Goal: Task Accomplishment & Management: Manage account settings

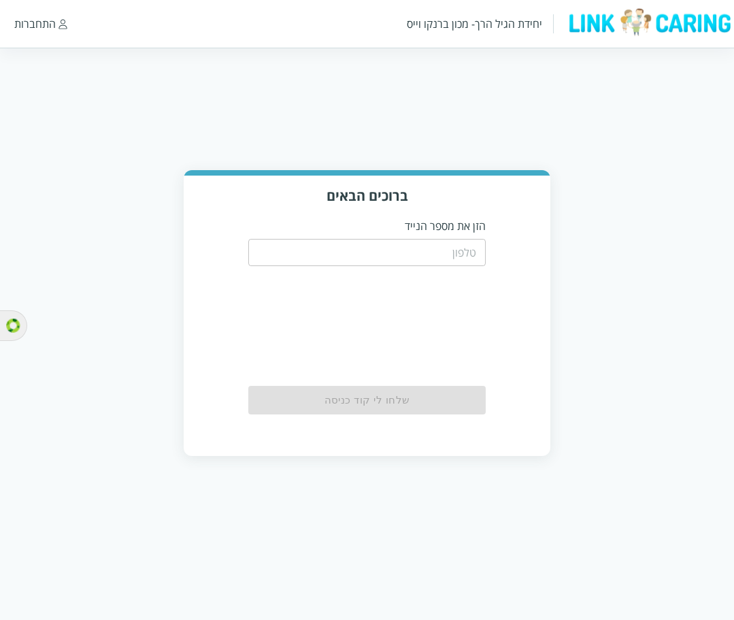
click at [404, 257] on input "tel" at bounding box center [367, 252] width 238 height 27
type input "0587811111"
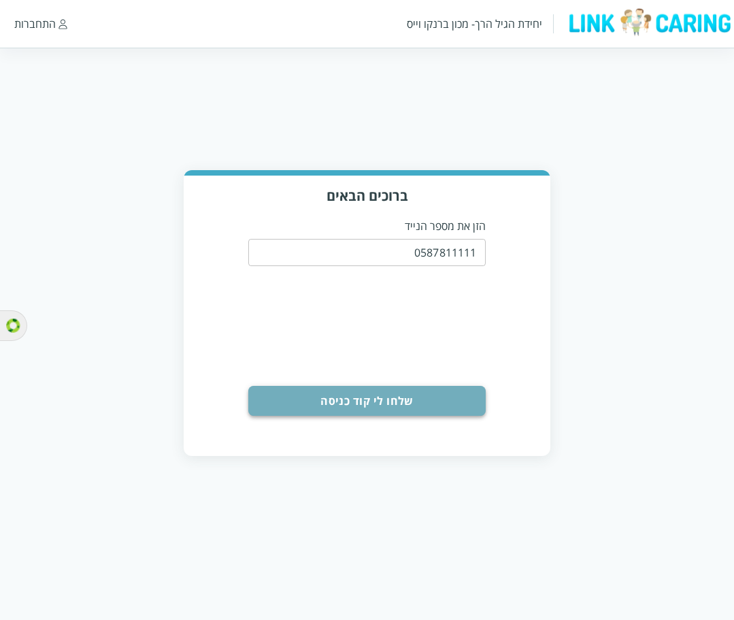
click at [351, 408] on button "שלחו לי קוד כניסה" at bounding box center [367, 401] width 238 height 30
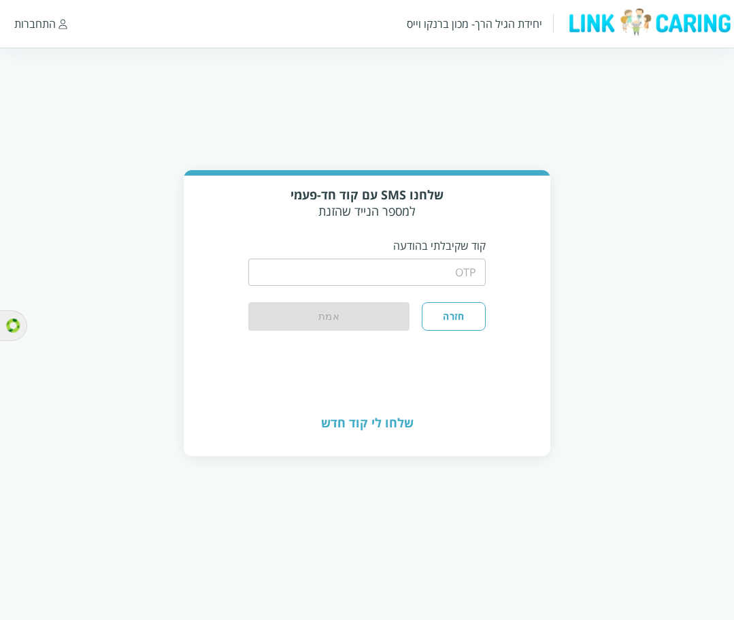
click at [437, 253] on div "​" at bounding box center [367, 270] width 238 height 35
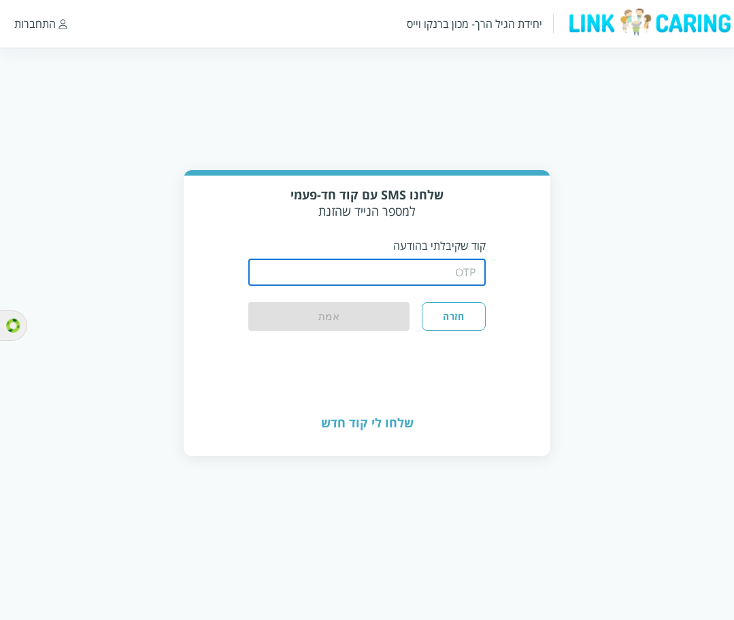
click at [432, 267] on input "string" at bounding box center [367, 272] width 238 height 27
type input "1234"
click at [343, 322] on button "אמת" at bounding box center [329, 317] width 162 height 30
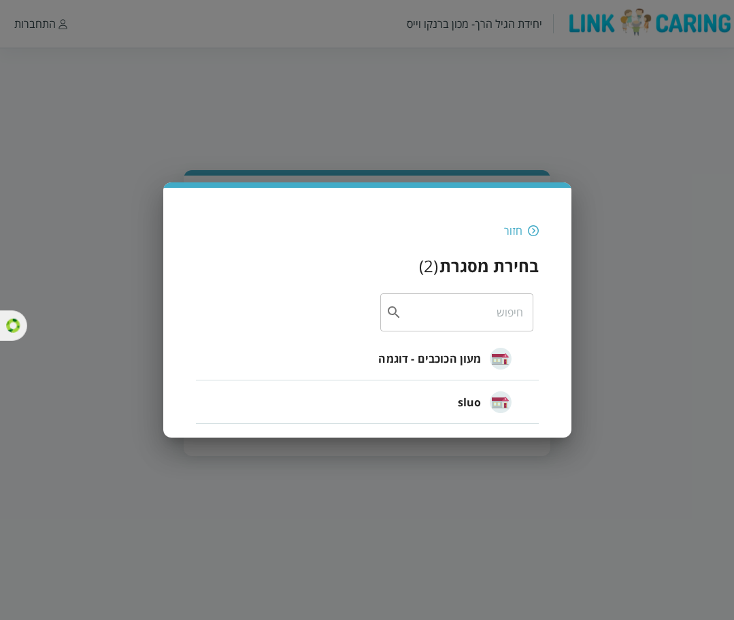
click at [438, 357] on span "מעון הכוכבים - דוגמה" at bounding box center [429, 359] width 103 height 16
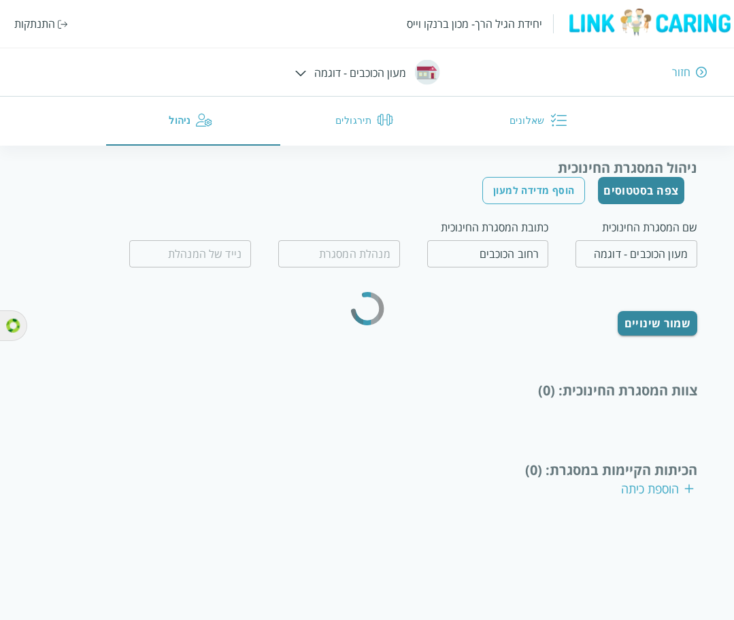
type input "המנהלת הטובה"
type input "0500000000"
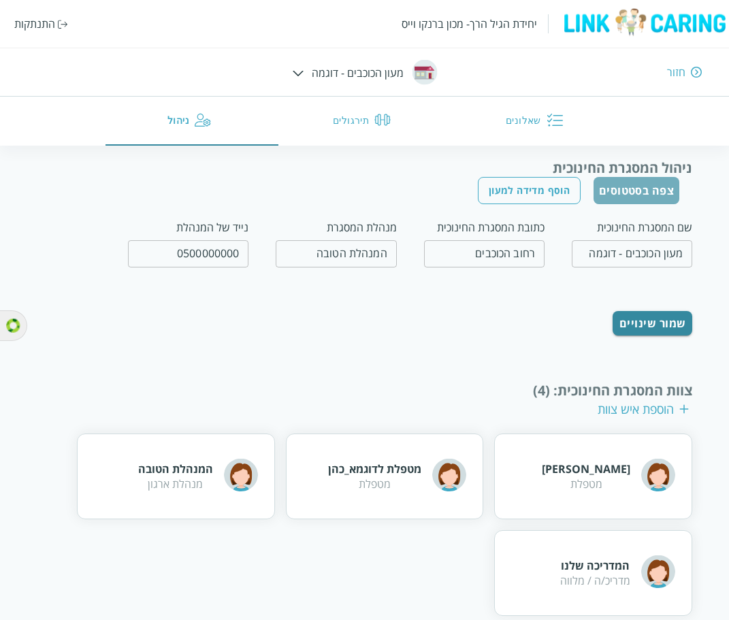
click at [627, 199] on button "צפה בסטטוסים" at bounding box center [637, 190] width 86 height 27
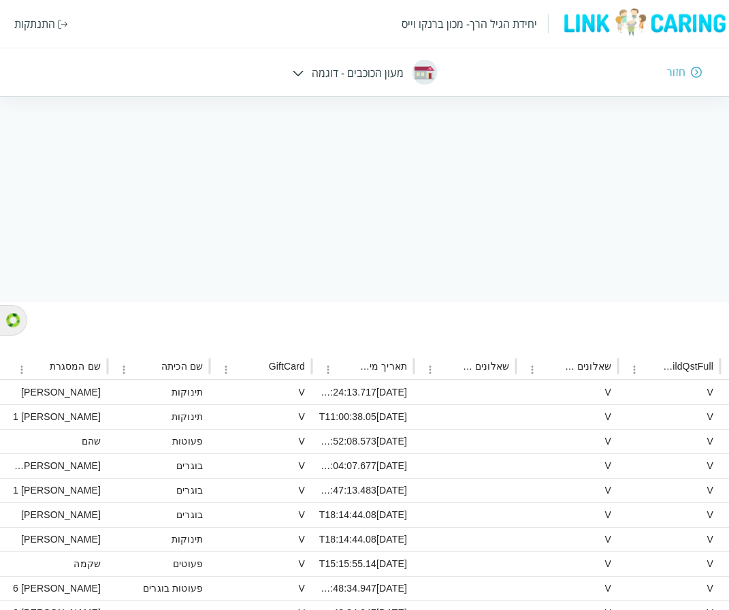
scroll to position [201, -1046]
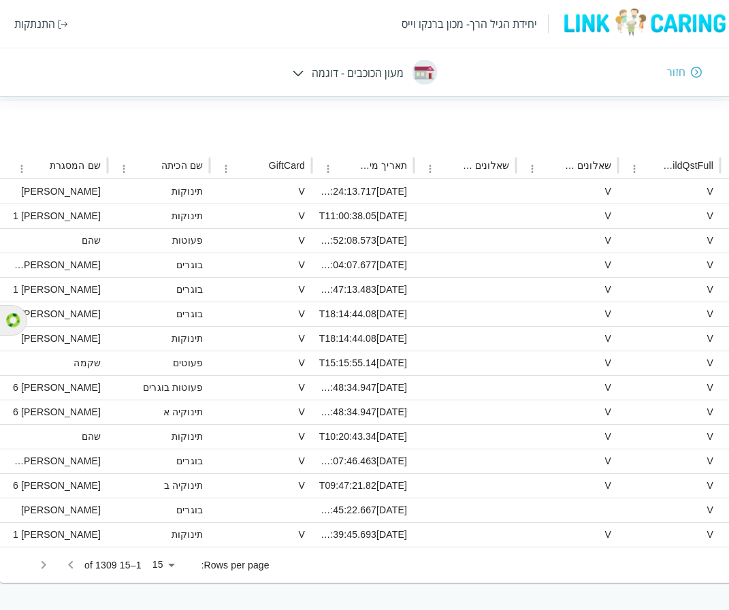
click at [70, 562] on div at bounding box center [57, 564] width 54 height 27
click at [45, 564] on icon "Go to next page" at bounding box center [44, 565] width 5 height 8
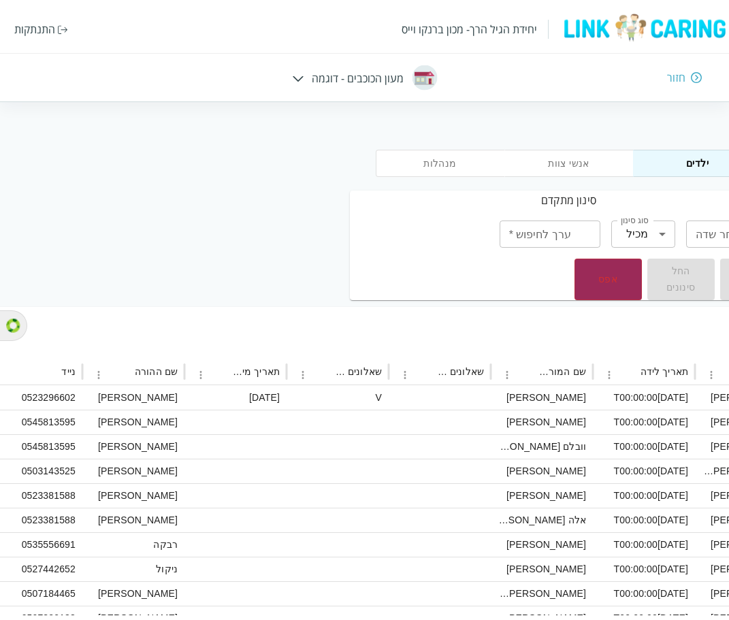
scroll to position [0, 0]
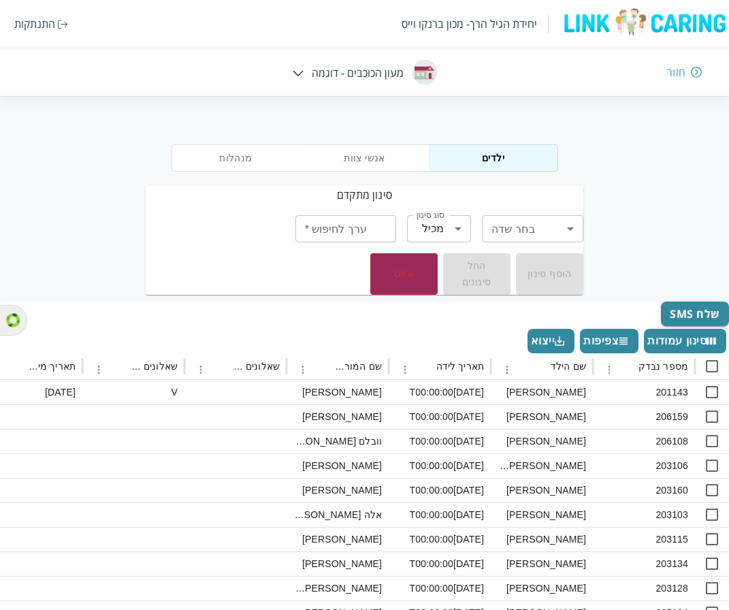
click at [304, 70] on img at bounding box center [298, 73] width 12 height 6
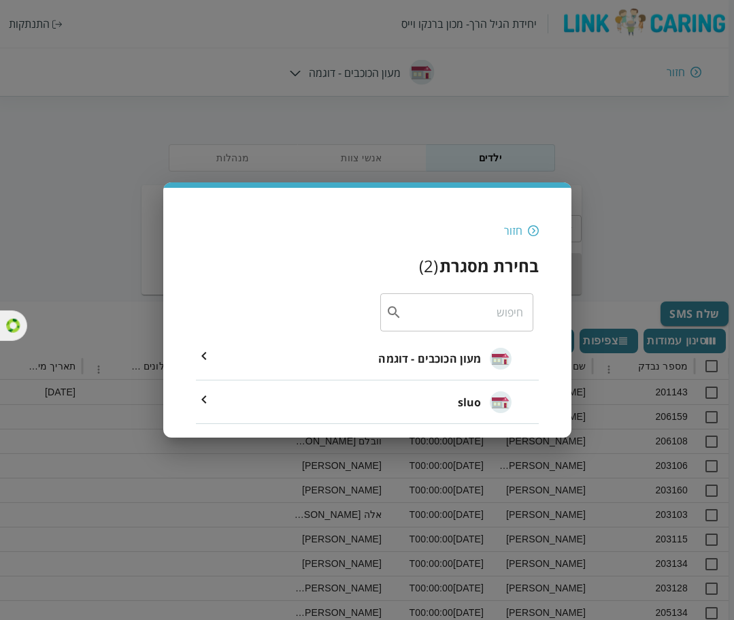
click at [432, 368] on div "מעון הכוכבים - דוגמה" at bounding box center [444, 359] width 133 height 56
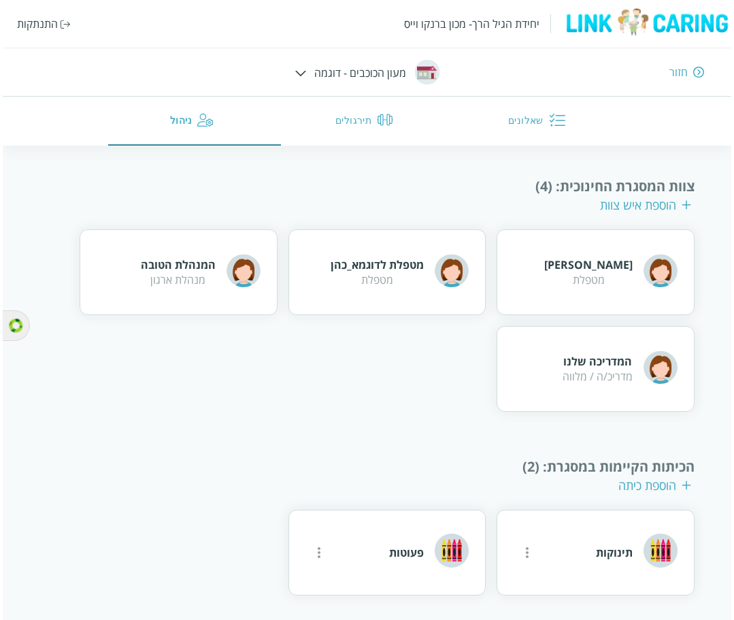
scroll to position [207, 0]
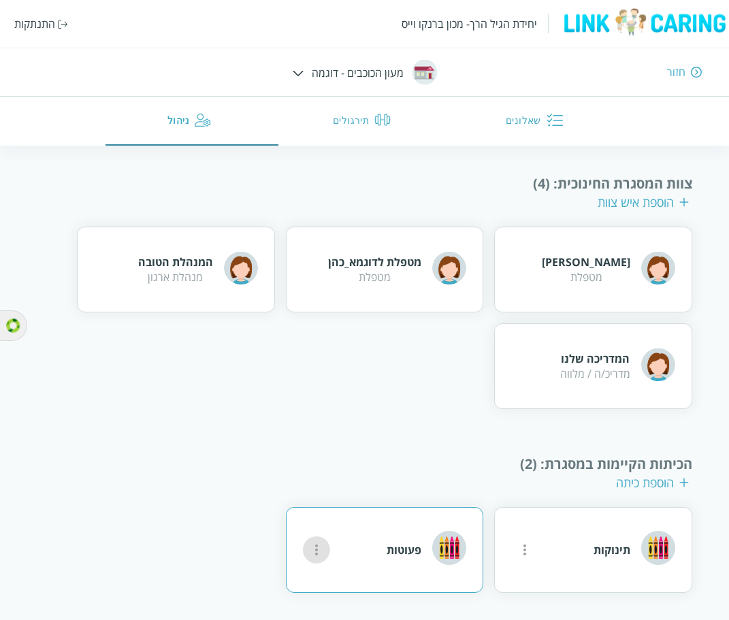
click at [324, 555] on icon "more" at bounding box center [316, 550] width 16 height 16
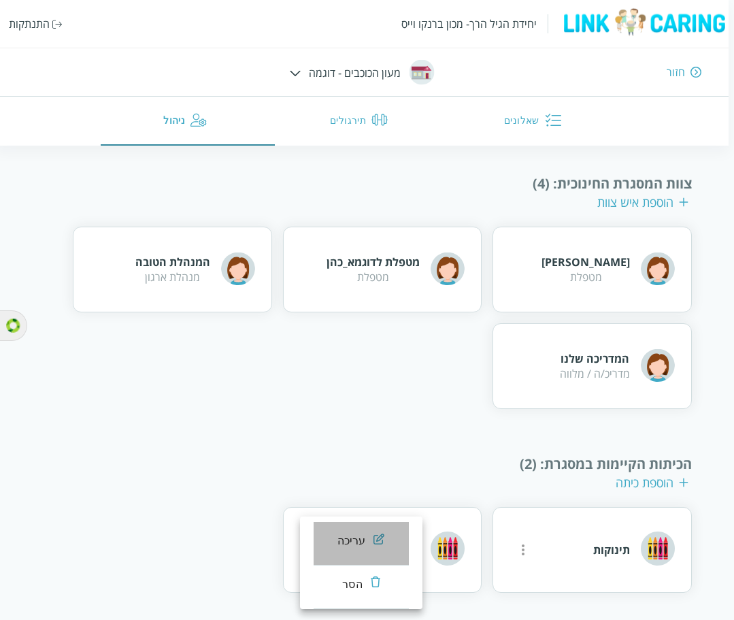
click at [346, 540] on div "עריכה" at bounding box center [352, 541] width 29 height 16
type input "פעוטות"
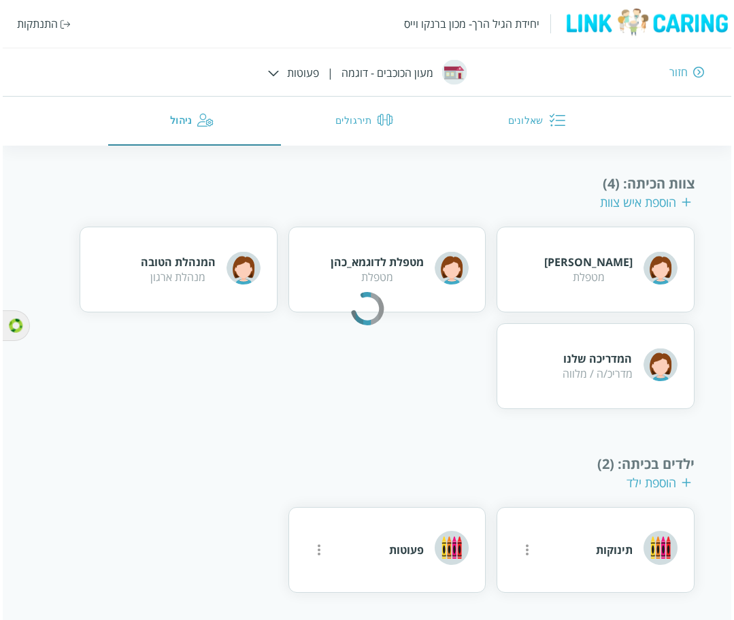
scroll to position [172, 0]
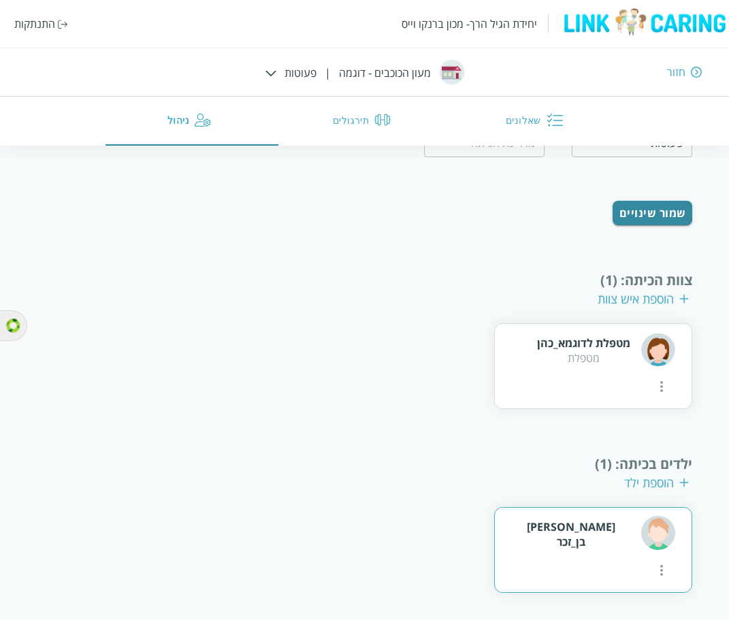
click at [506, 564] on div "[PERSON_NAME] בן_זכר" at bounding box center [593, 550] width 198 height 86
click at [653, 562] on icon "more" at bounding box center [661, 570] width 16 height 16
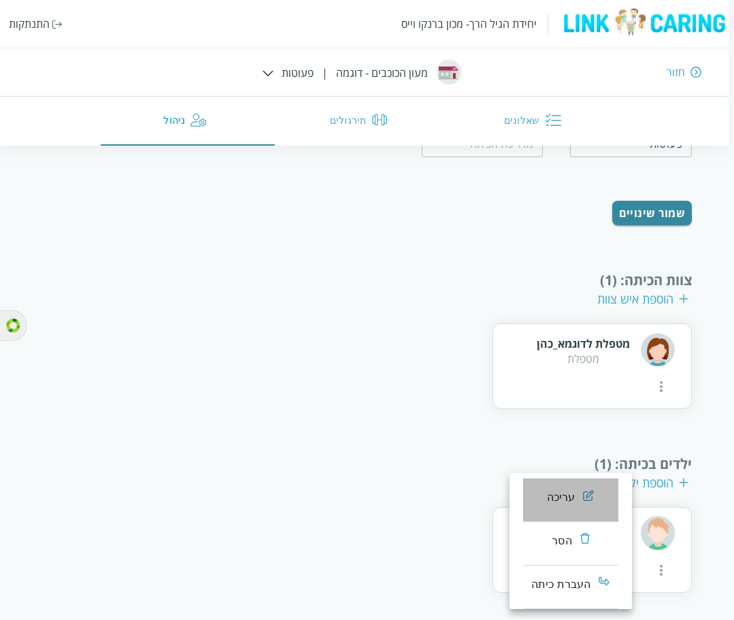
click at [551, 498] on div "עריכה" at bounding box center [561, 497] width 29 height 16
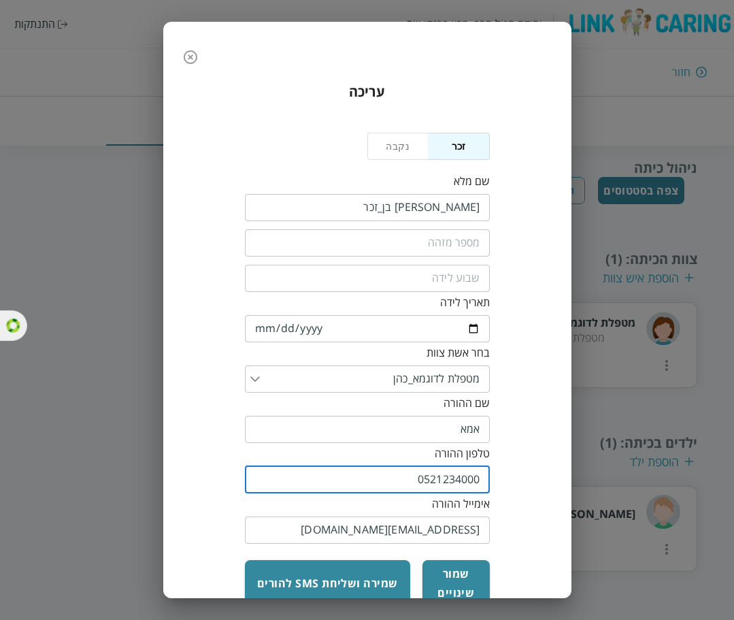
drag, startPoint x: 418, startPoint y: 485, endPoint x: 545, endPoint y: 464, distance: 129.0
click at [545, 464] on div "עריכה נקבה זכר שם מלא ​ ​ ​ תאריך לידה [DEMOGRAPHIC_DATA] ​ בחר אשת צוות ​ שם ה…" at bounding box center [367, 344] width 381 height 547
click at [193, 60] on icon "button" at bounding box center [190, 57] width 16 height 16
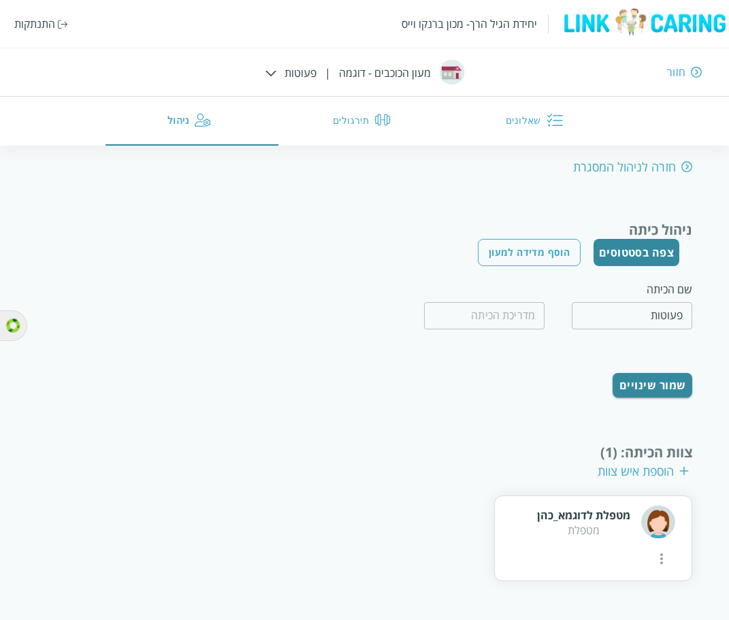
click at [632, 165] on div "חזרה לניהול המסגרת" at bounding box center [632, 167] width 119 height 16
type input "מעון הכוכבים - דוגמה"
type input "רחוב הכוכבים"
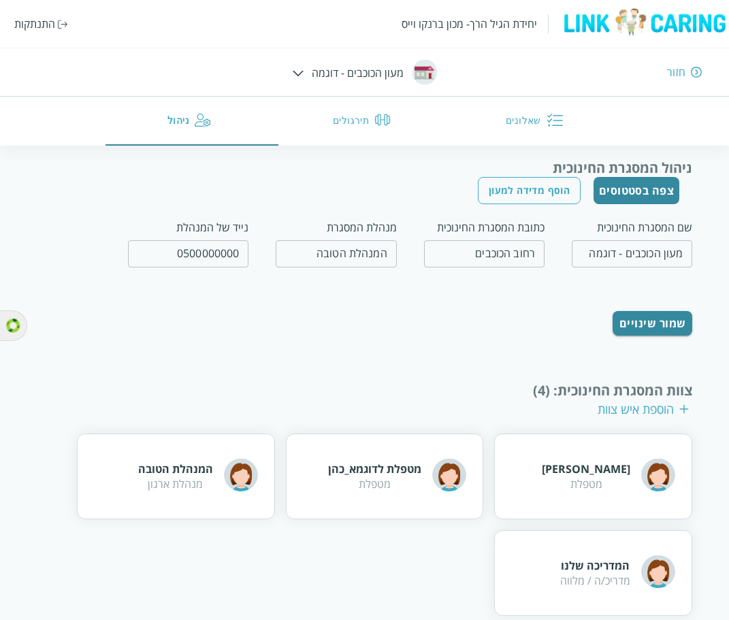
click at [678, 73] on div "חזור" at bounding box center [676, 72] width 18 height 15
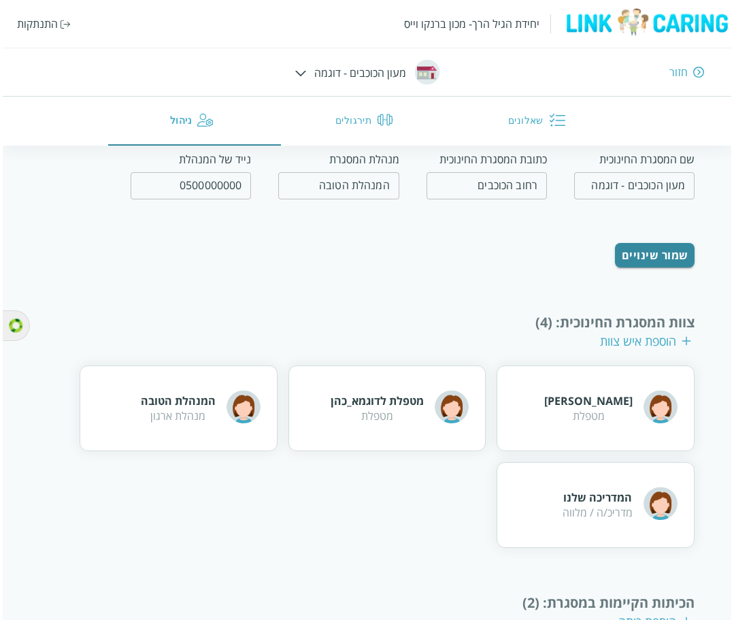
scroll to position [207, 0]
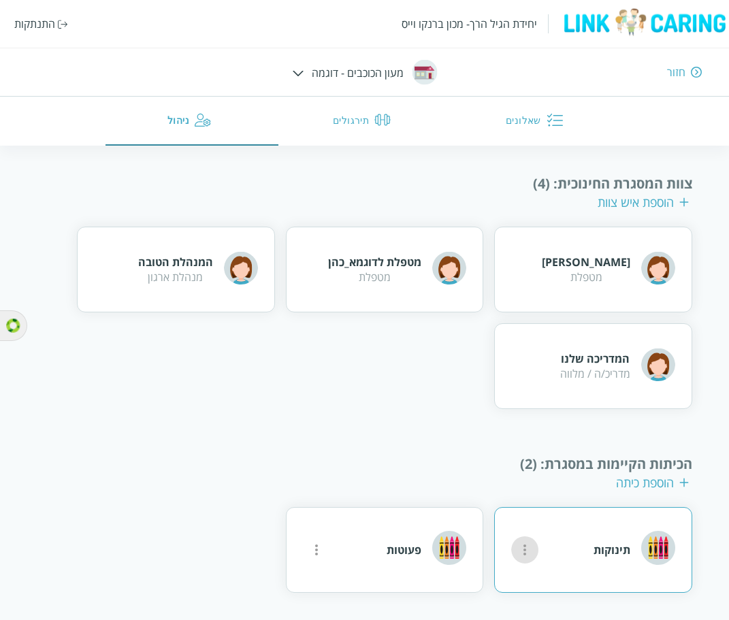
click at [532, 542] on icon "more" at bounding box center [525, 550] width 16 height 16
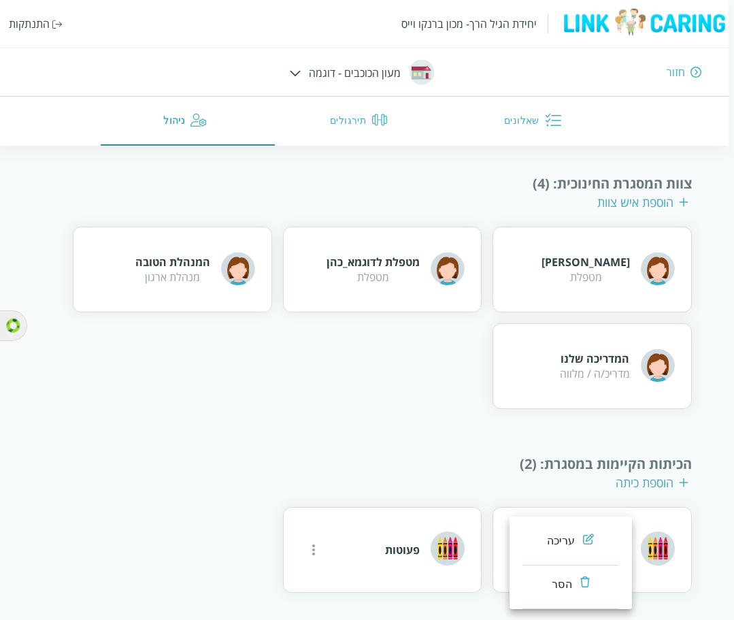
click at [562, 536] on div "עריכה" at bounding box center [561, 541] width 29 height 16
type input "תינוקות"
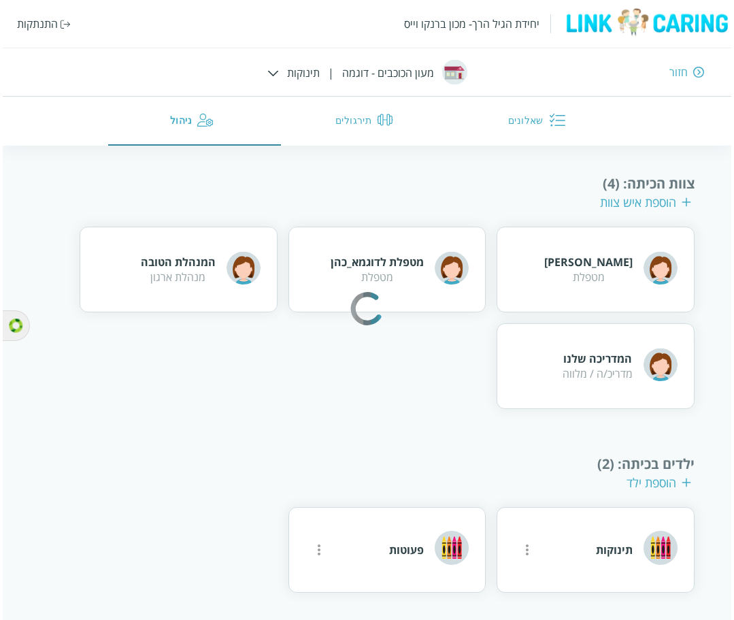
scroll to position [172, 0]
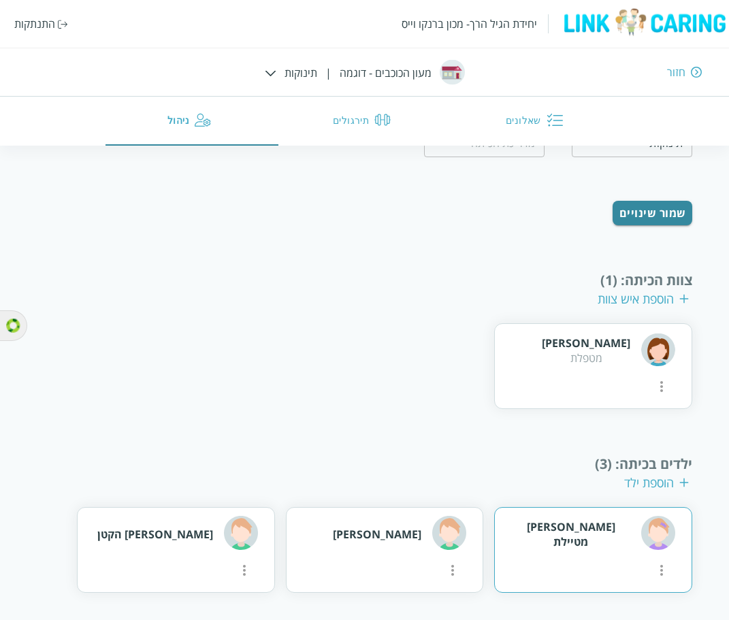
click at [653, 562] on icon "more" at bounding box center [661, 570] width 16 height 16
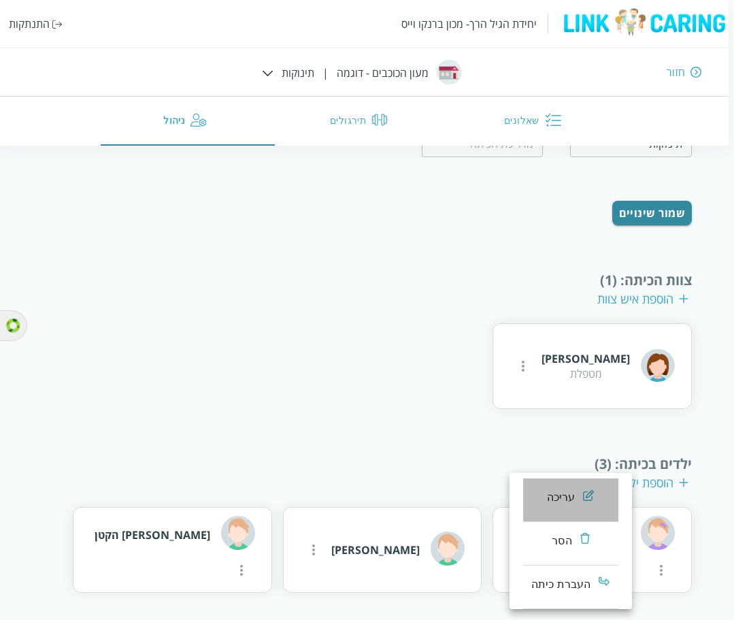
click at [540, 492] on li "עריכה" at bounding box center [570, 500] width 95 height 44
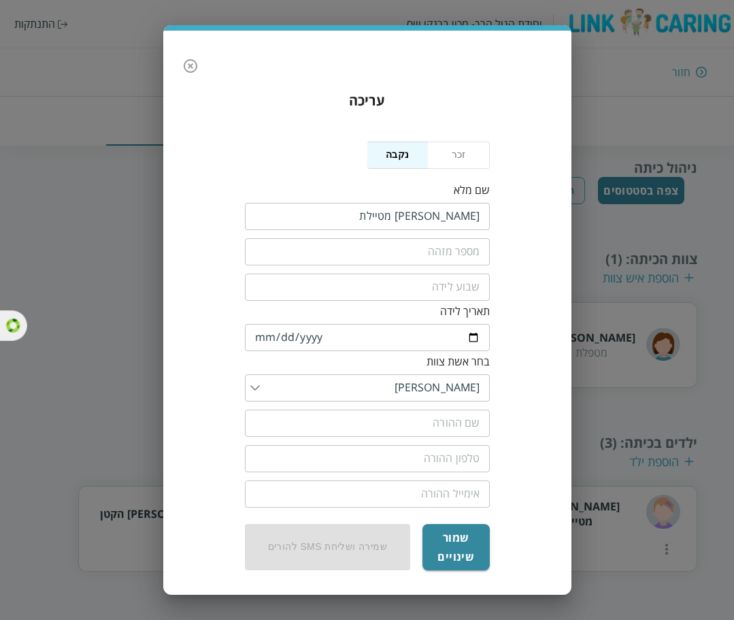
click at [446, 415] on input "text" at bounding box center [367, 423] width 245 height 27
type input "[PERSON_NAME]"
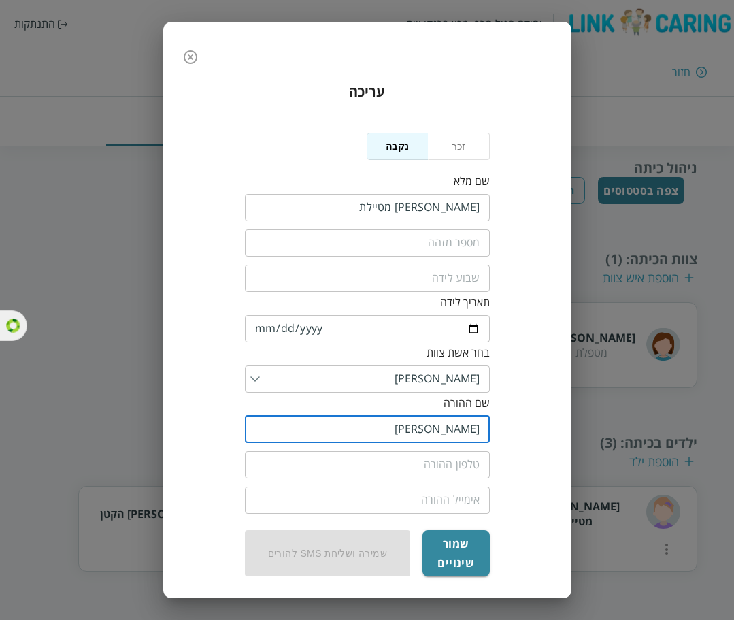
click at [417, 471] on input "tel" at bounding box center [367, 464] width 245 height 27
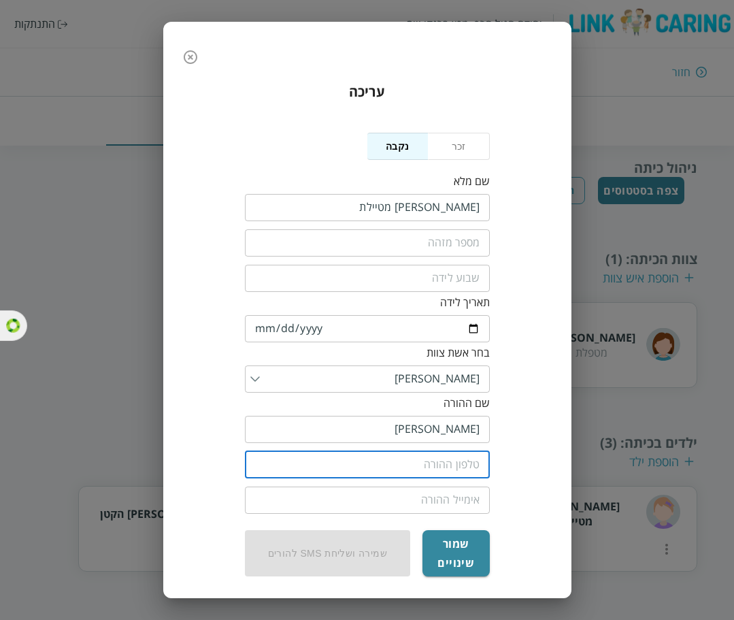
paste input "0521234000"
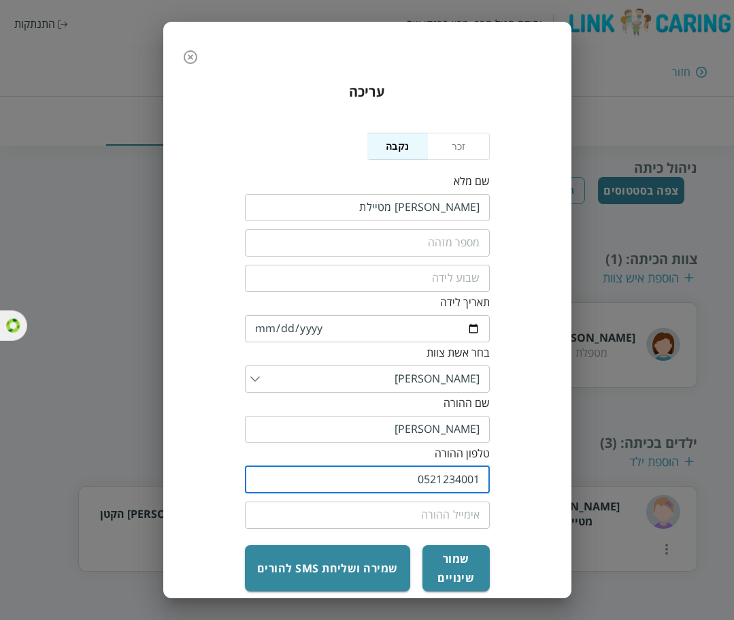
type input "0521234001"
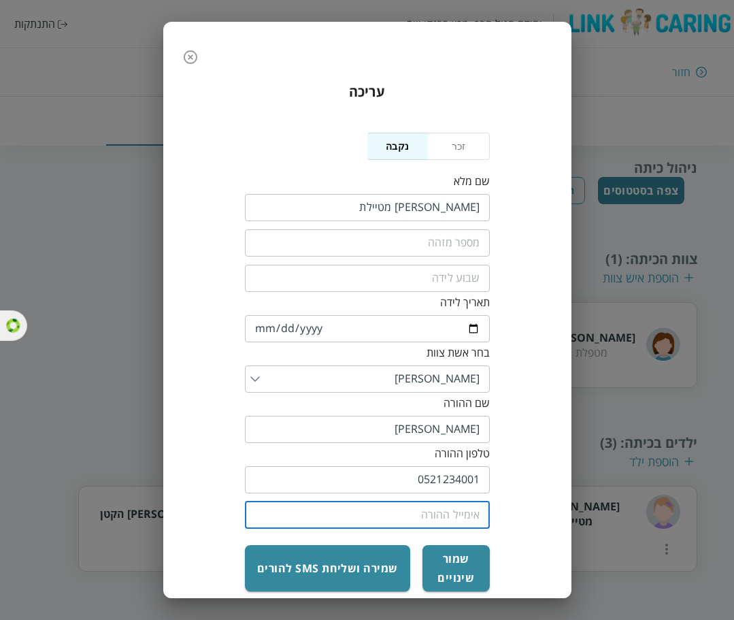
click at [424, 512] on input "email" at bounding box center [367, 515] width 245 height 27
paste input "0521234000"
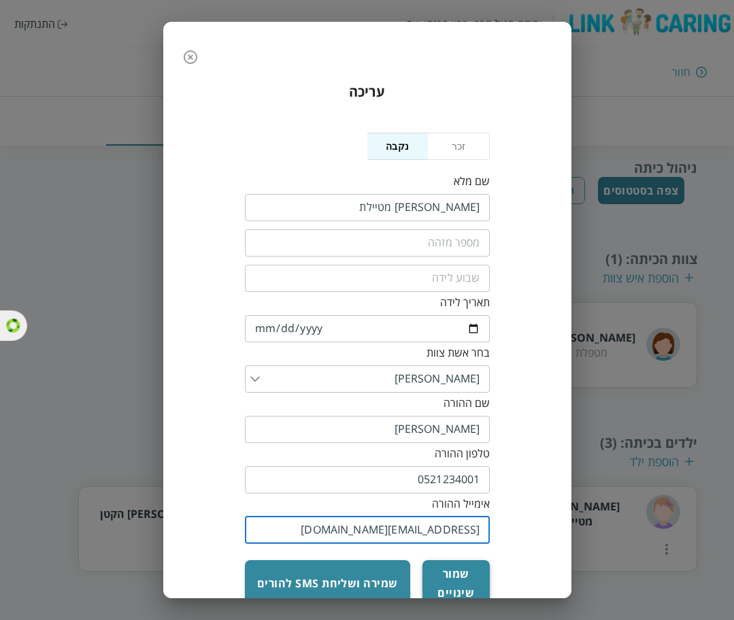
type input "[EMAIL_ADDRESS][DOMAIN_NAME]"
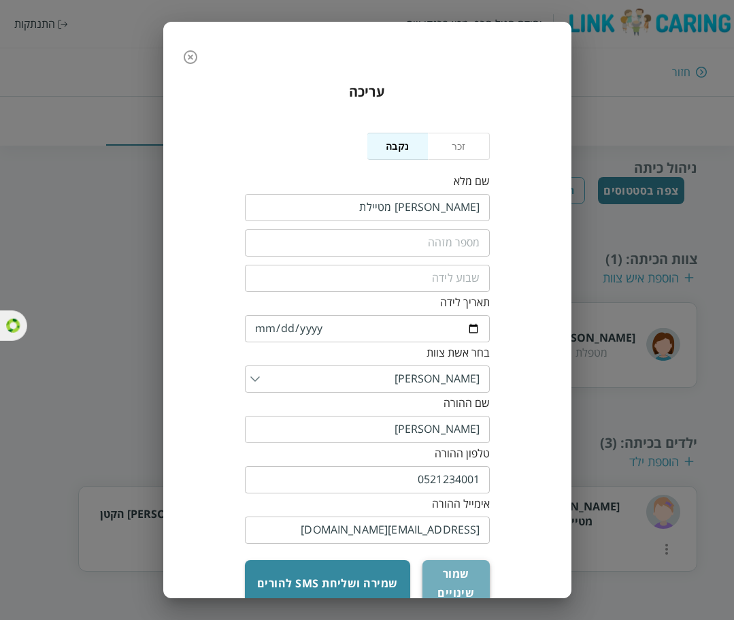
click at [455, 573] on button "שמור שינויים" at bounding box center [456, 583] width 67 height 46
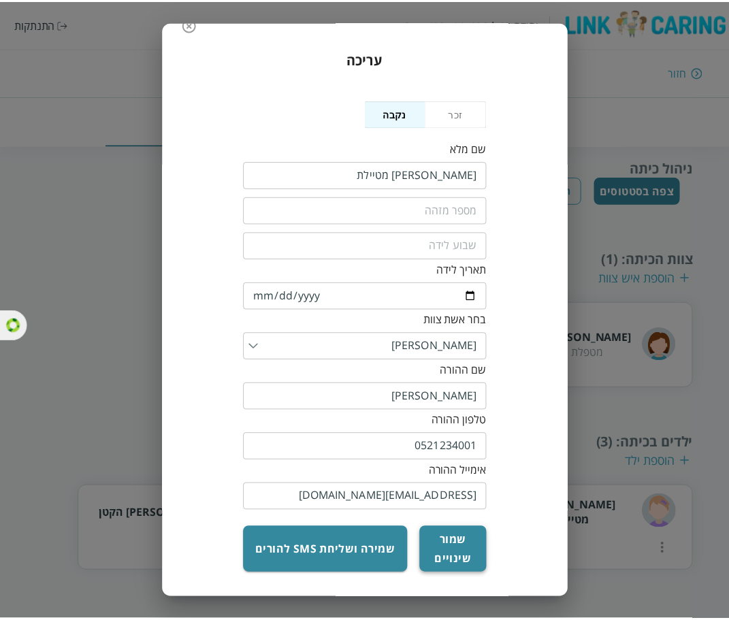
scroll to position [169, 0]
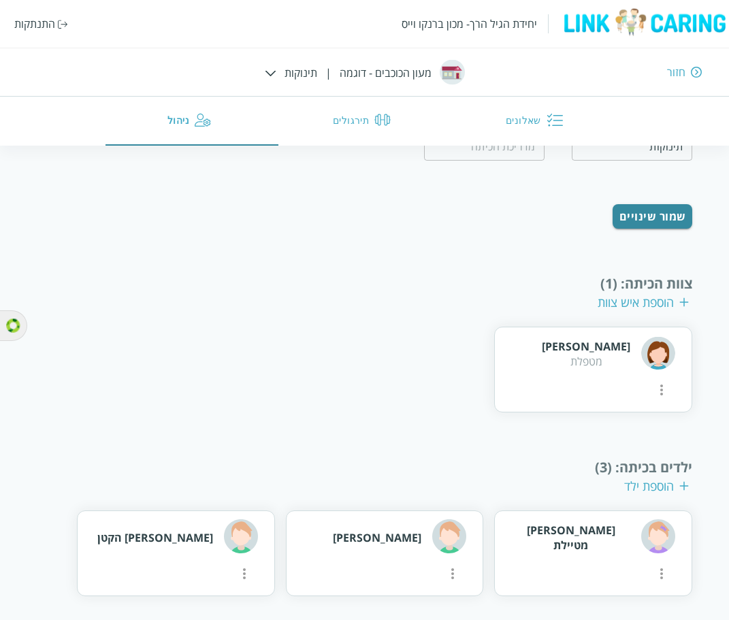
click at [455, 547] on img at bounding box center [449, 536] width 34 height 34
